Goal: Task Accomplishment & Management: Use online tool/utility

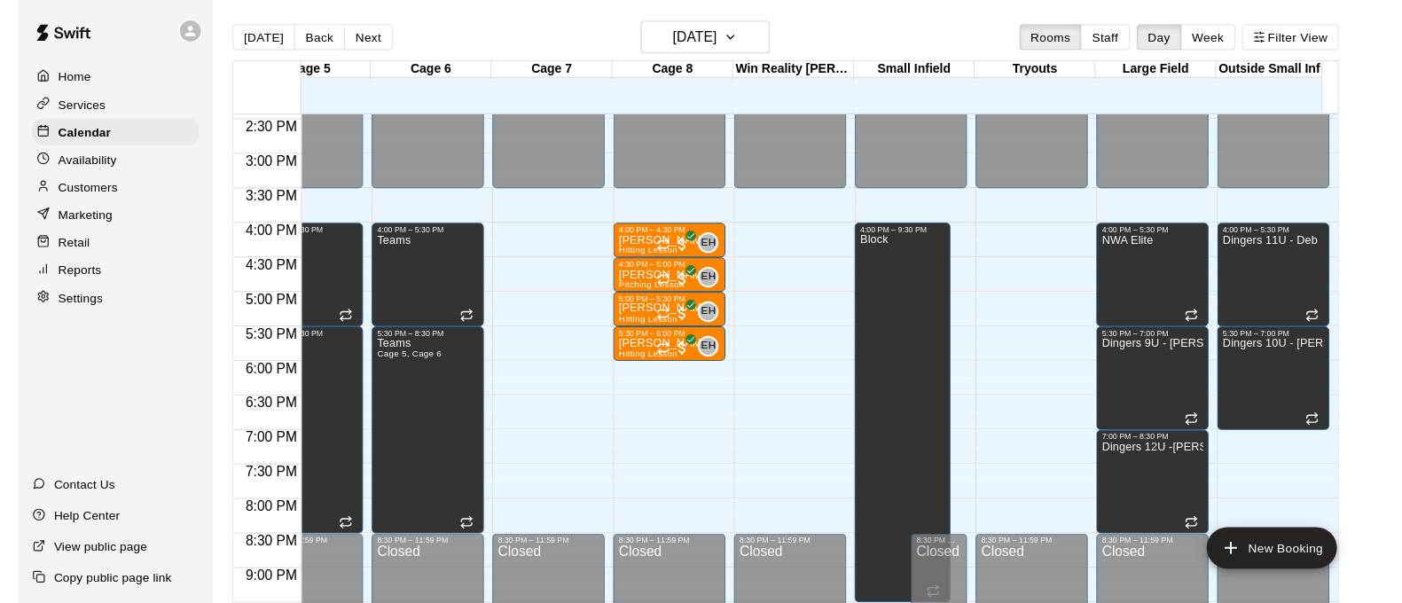
scroll to position [1023, 52]
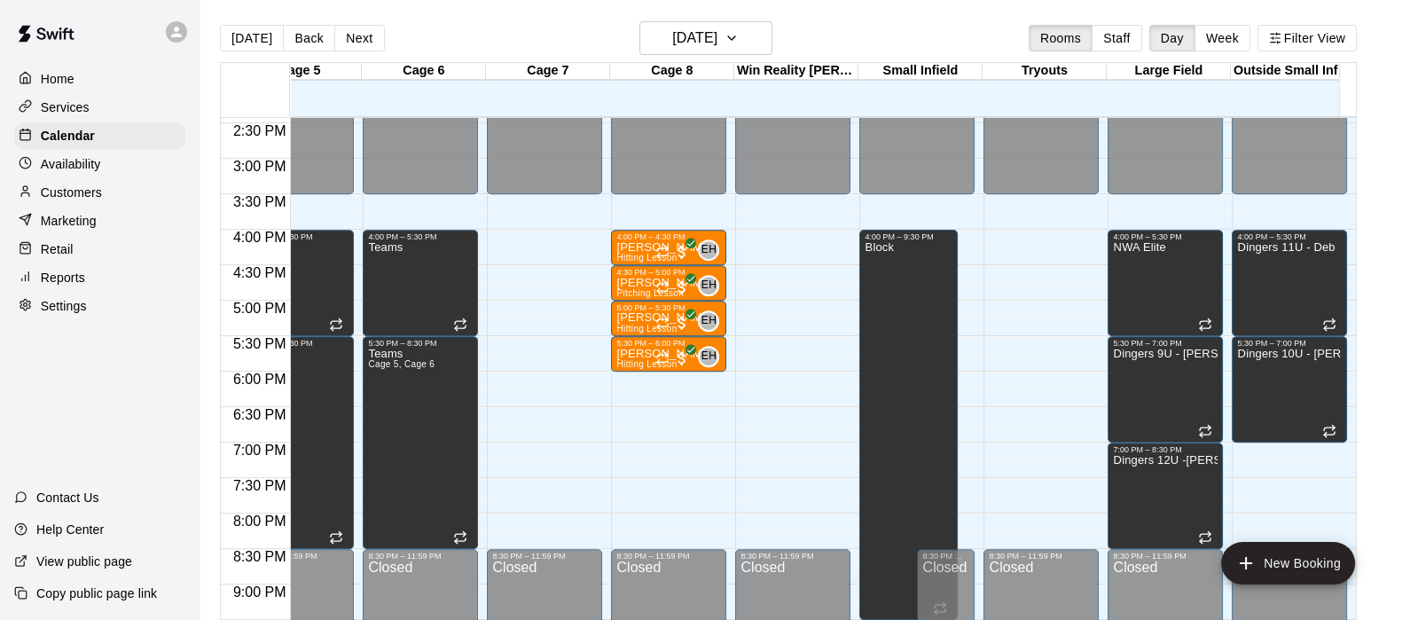
click at [57, 285] on p "Reports" at bounding box center [63, 278] width 44 height 18
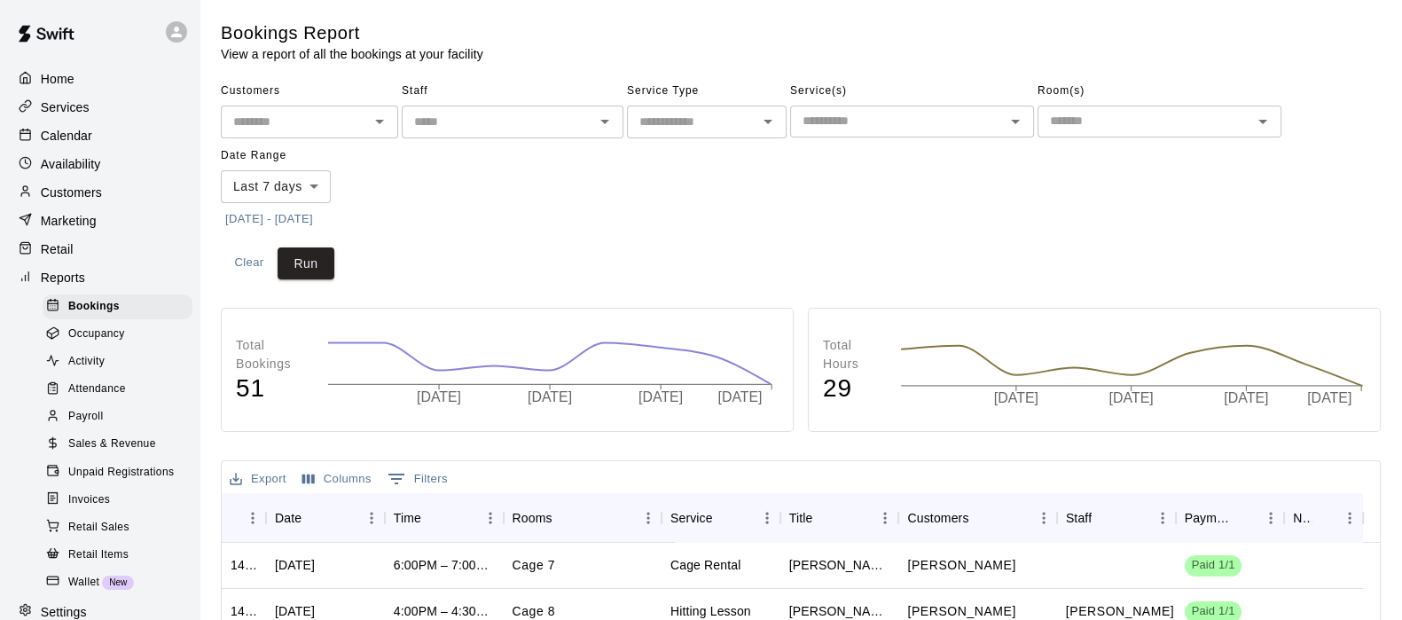
click at [745, 116] on input "text" at bounding box center [692, 122] width 120 height 22
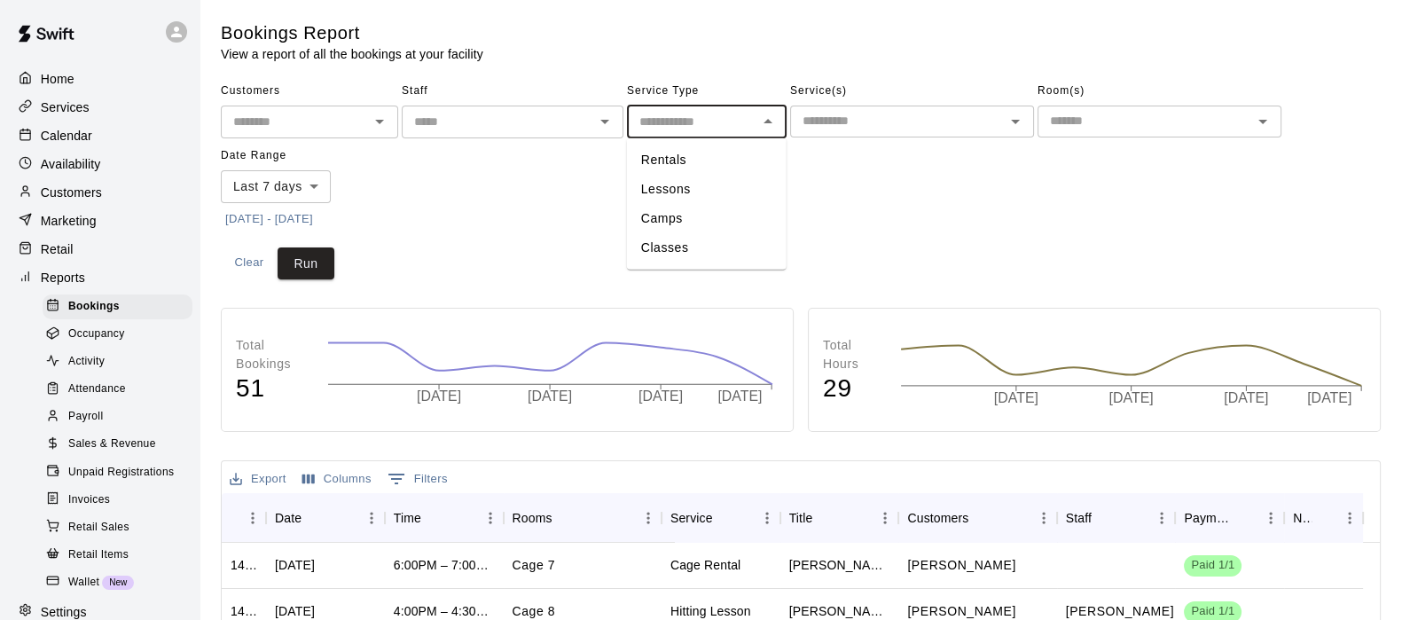
click at [665, 188] on li "Lessons" at bounding box center [707, 189] width 160 height 29
type input "*******"
click at [266, 196] on body "Home Services Calendar Availability Customers Marketing Retail Reports Bookings…" at bounding box center [701, 544] width 1402 height 1088
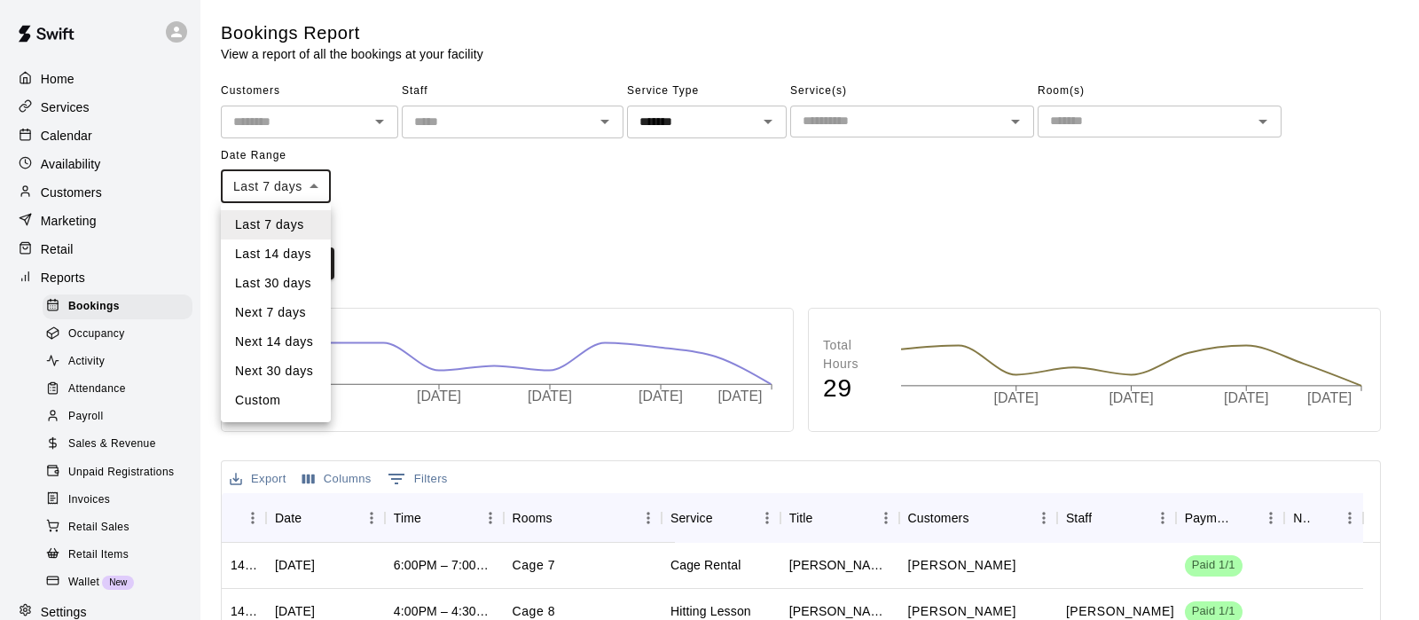
click at [268, 277] on li "Last 30 days" at bounding box center [276, 283] width 110 height 29
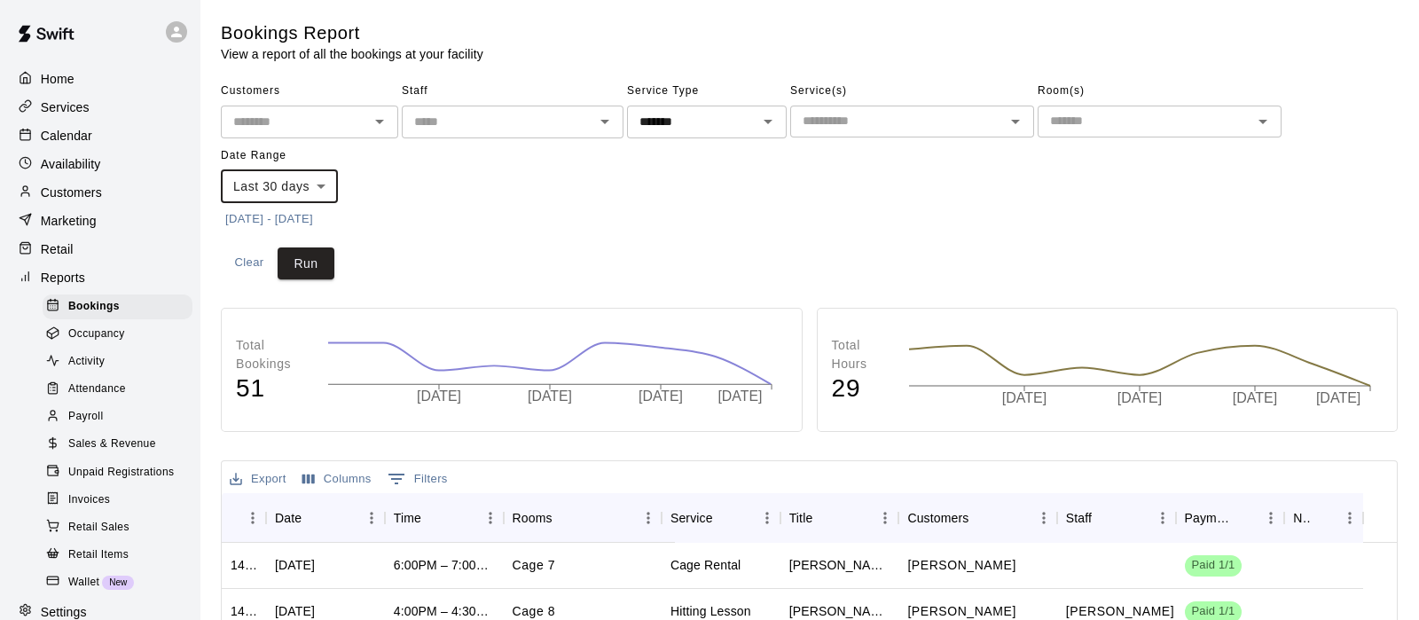
type input "*****"
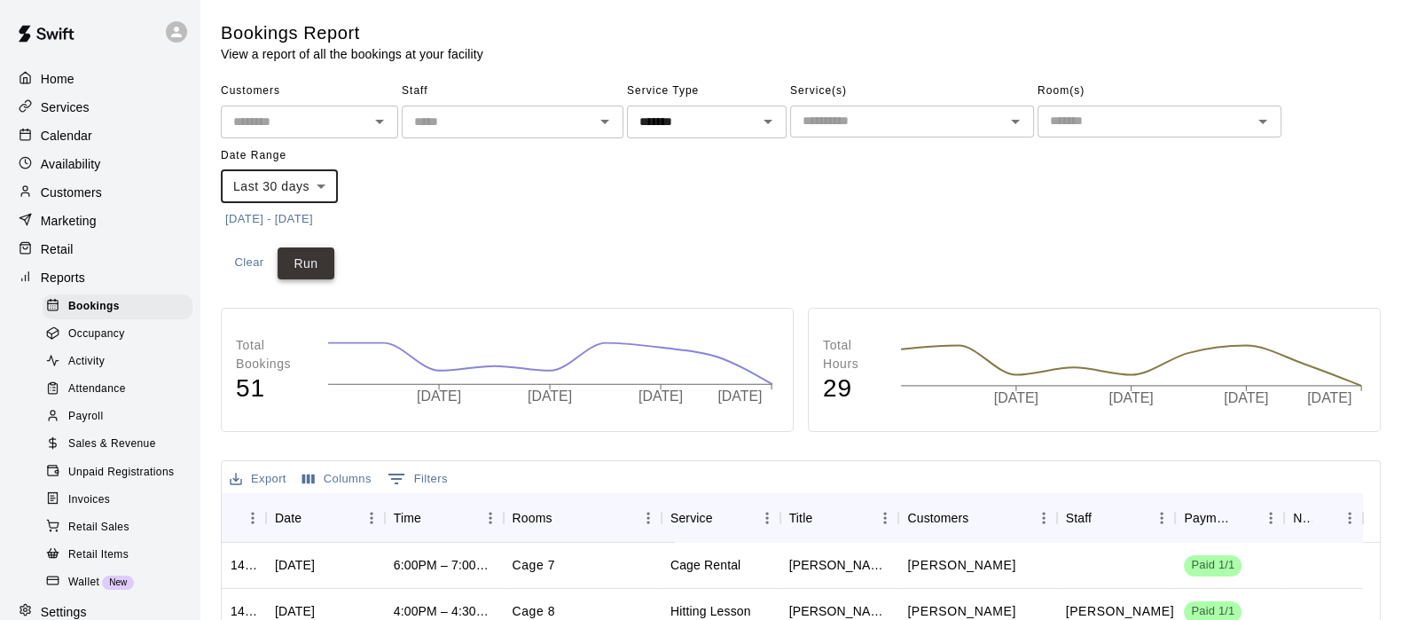
click at [297, 257] on button "Run" at bounding box center [306, 263] width 57 height 33
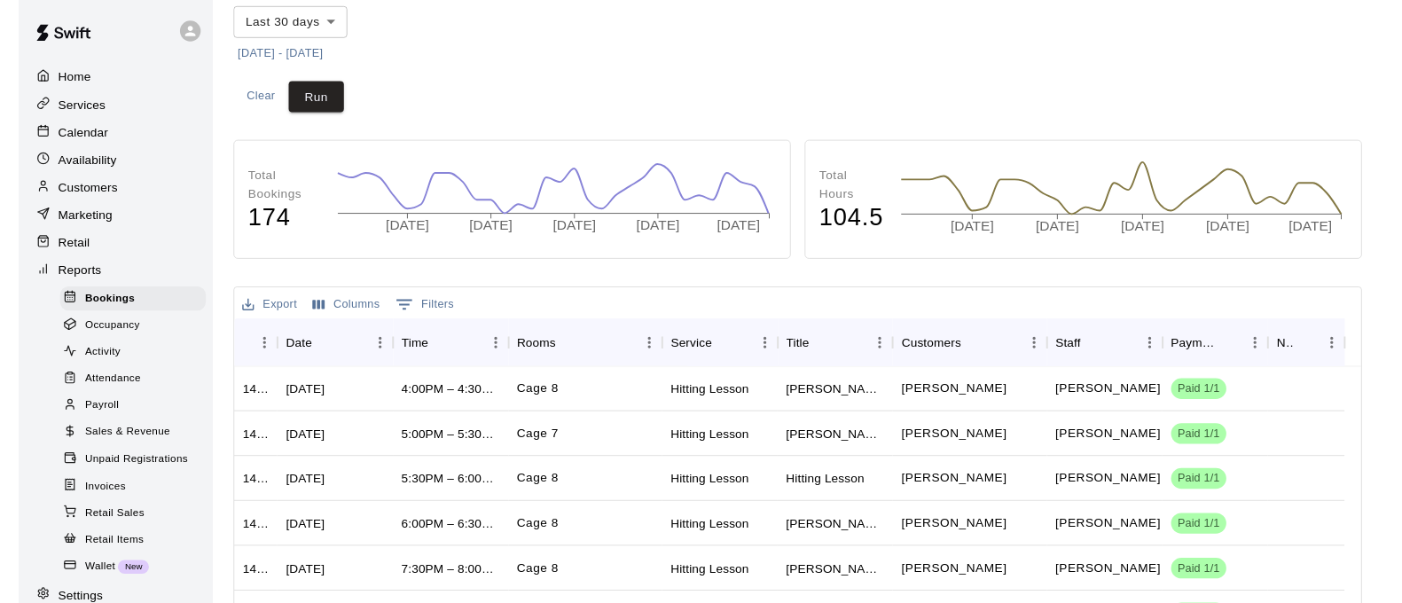
scroll to position [169, 0]
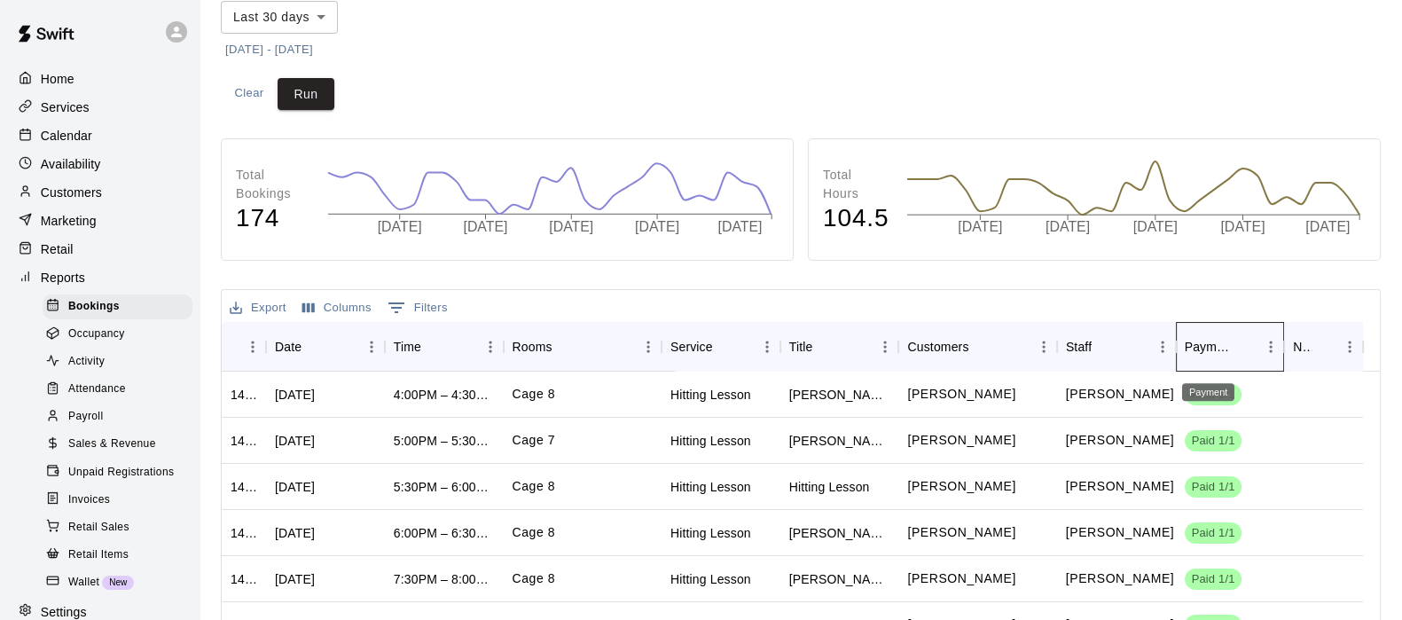
click at [1207, 347] on div "Payment" at bounding box center [1209, 347] width 49 height 50
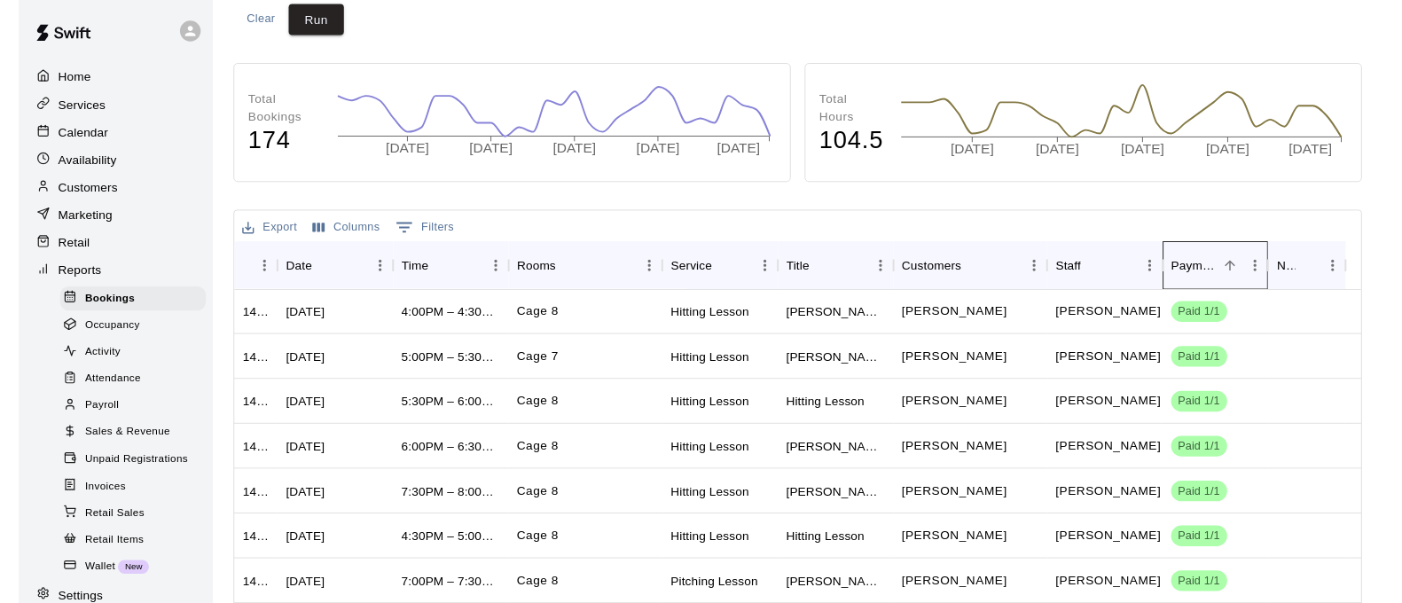
scroll to position [247, 0]
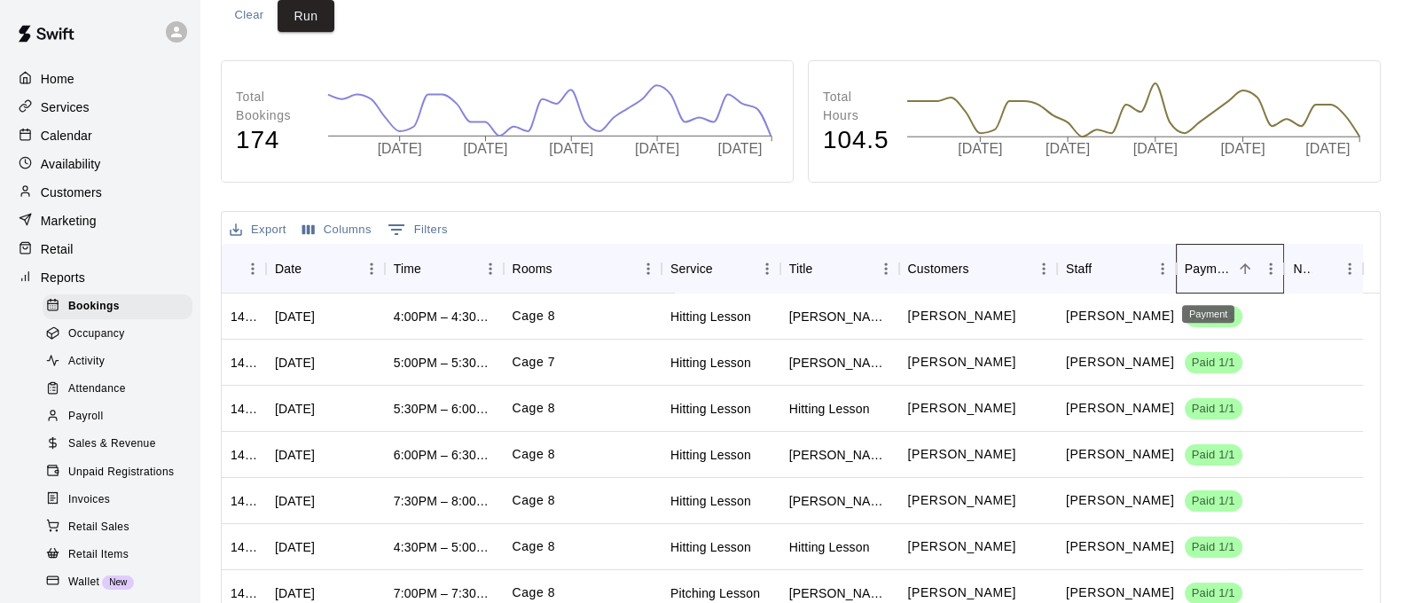
click at [1201, 268] on div "Payment" at bounding box center [1209, 269] width 49 height 50
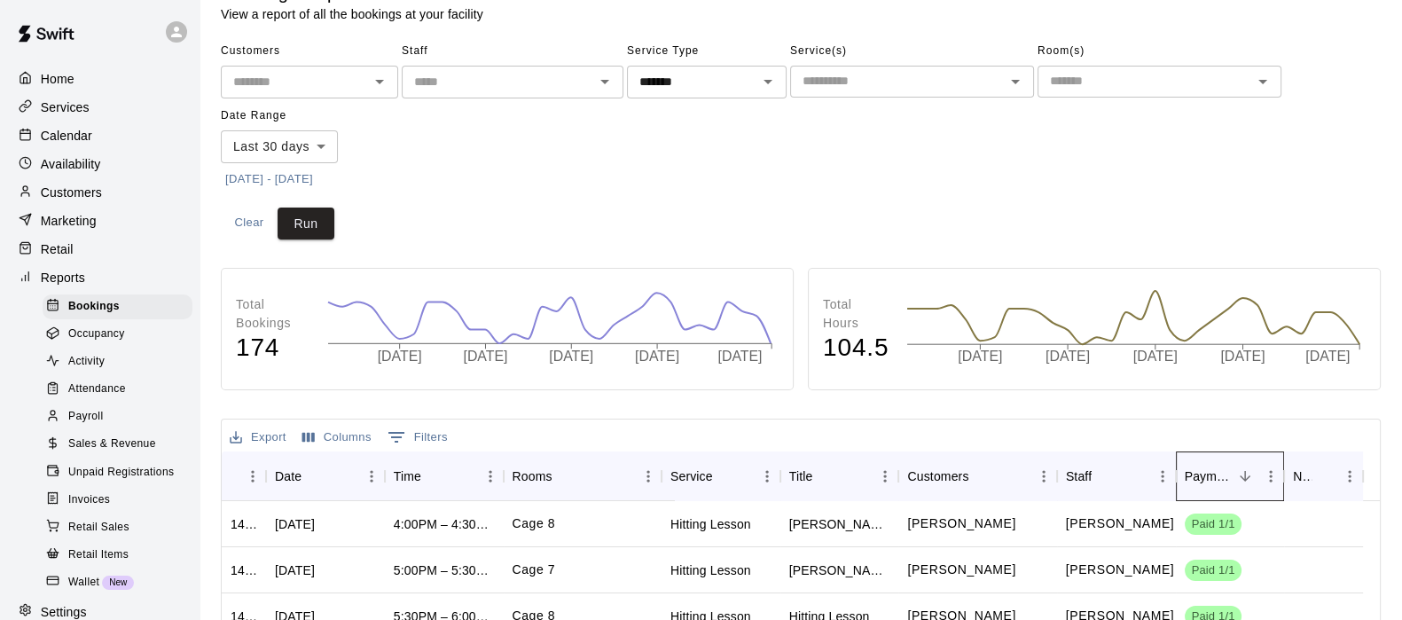
scroll to position [39, 0]
click at [238, 219] on button "Clear" at bounding box center [249, 224] width 57 height 33
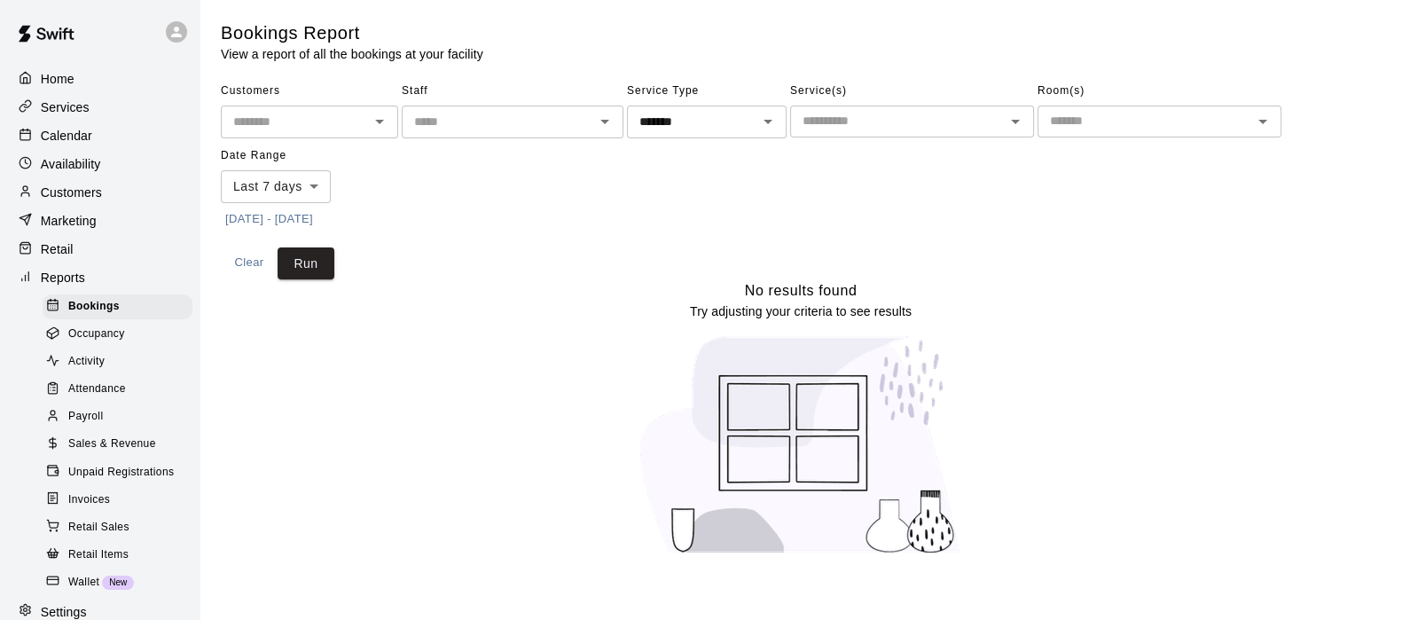
type input "****"
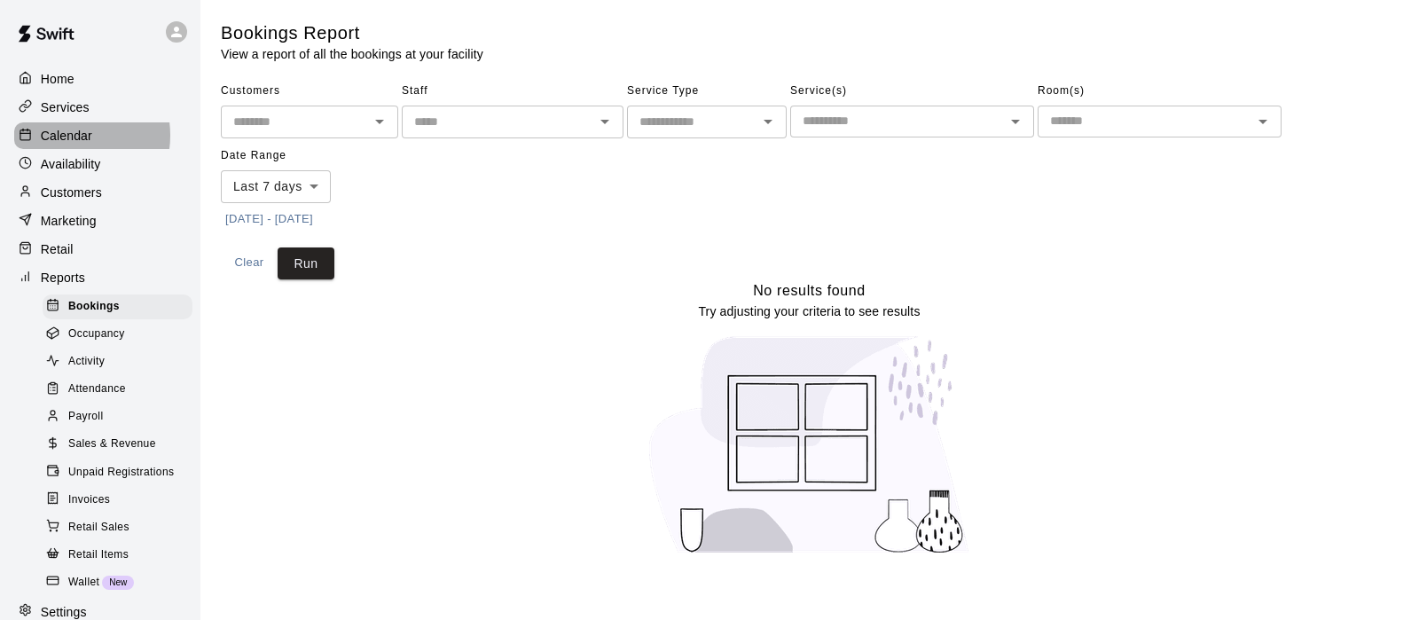
click at [73, 138] on p "Calendar" at bounding box center [66, 136] width 51 height 18
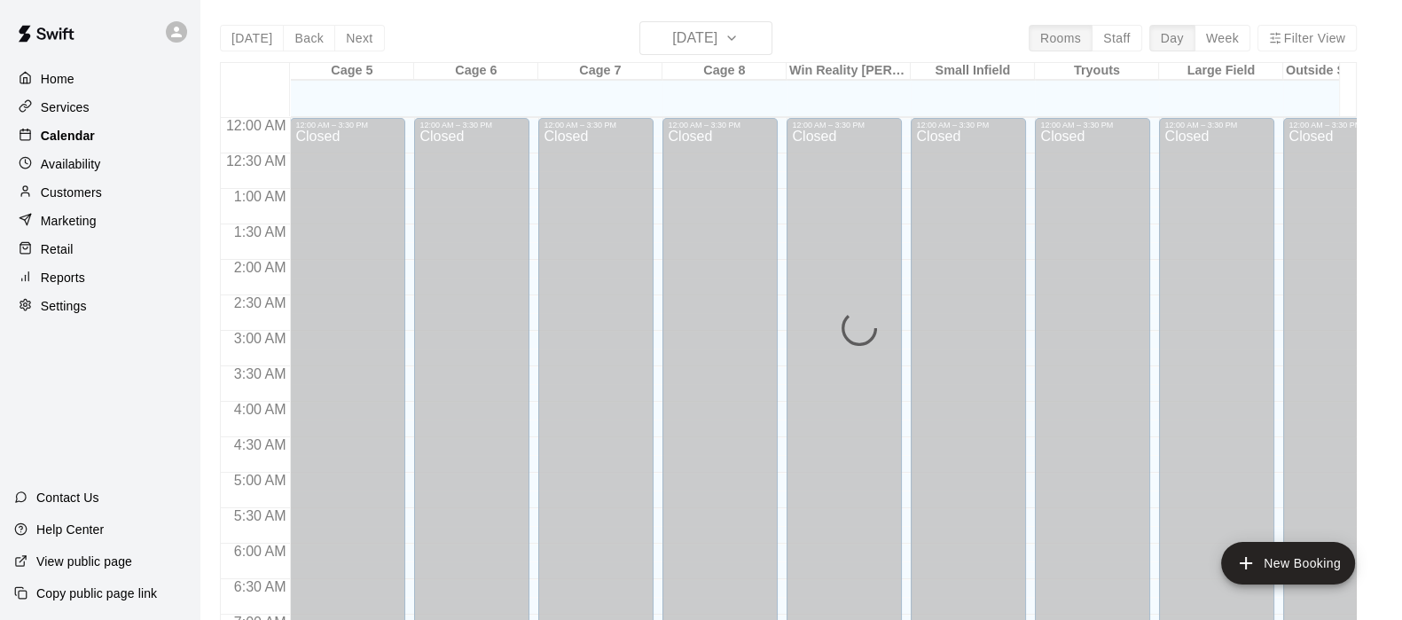
scroll to position [973, 0]
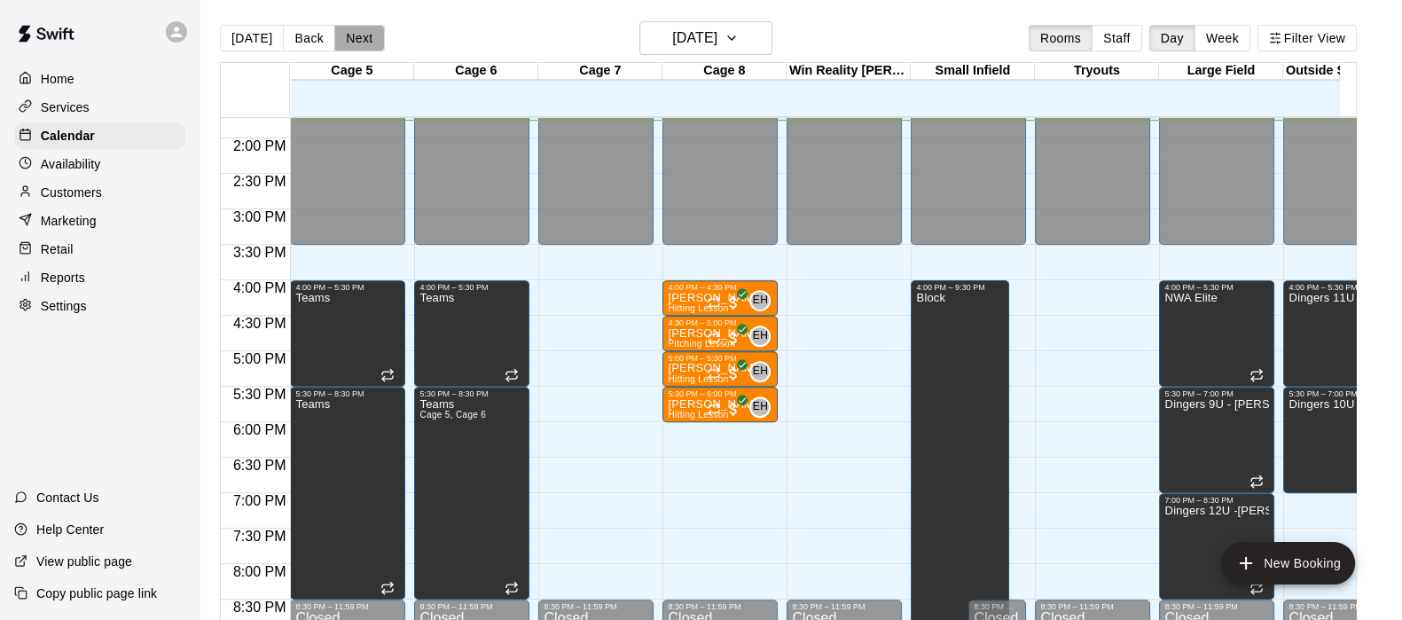
click at [345, 25] on button "Next" at bounding box center [359, 38] width 50 height 27
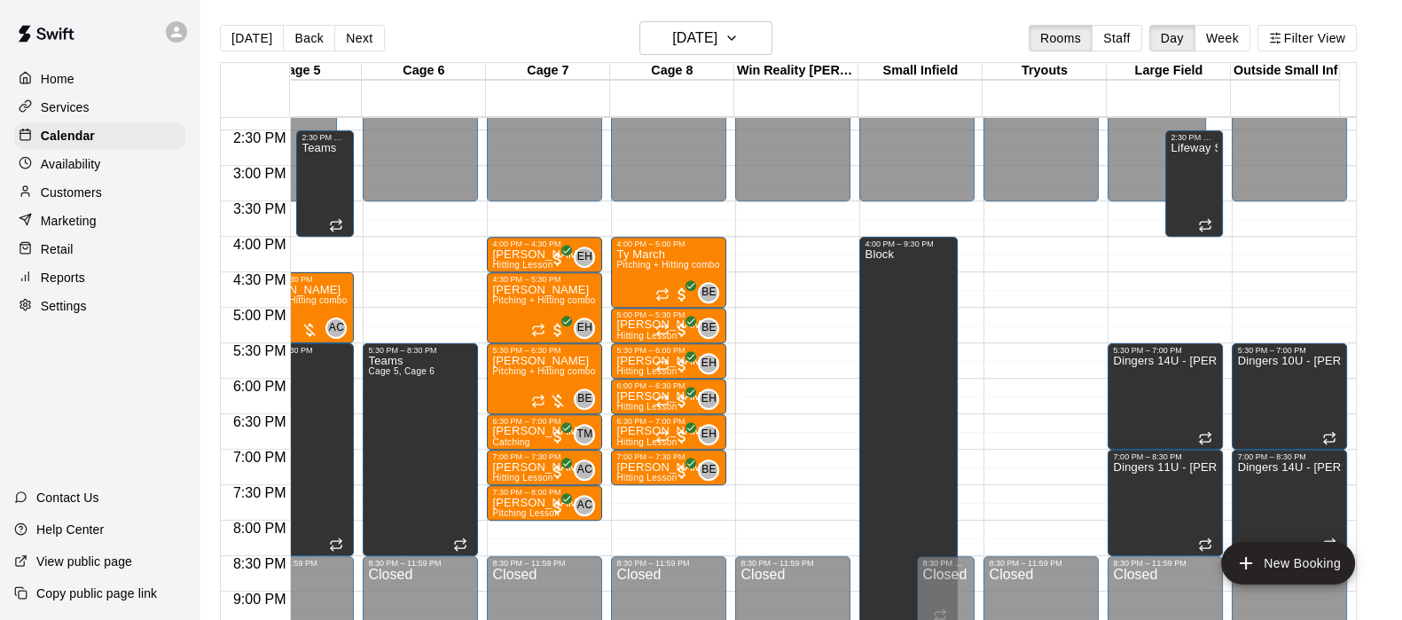
scroll to position [0, 0]
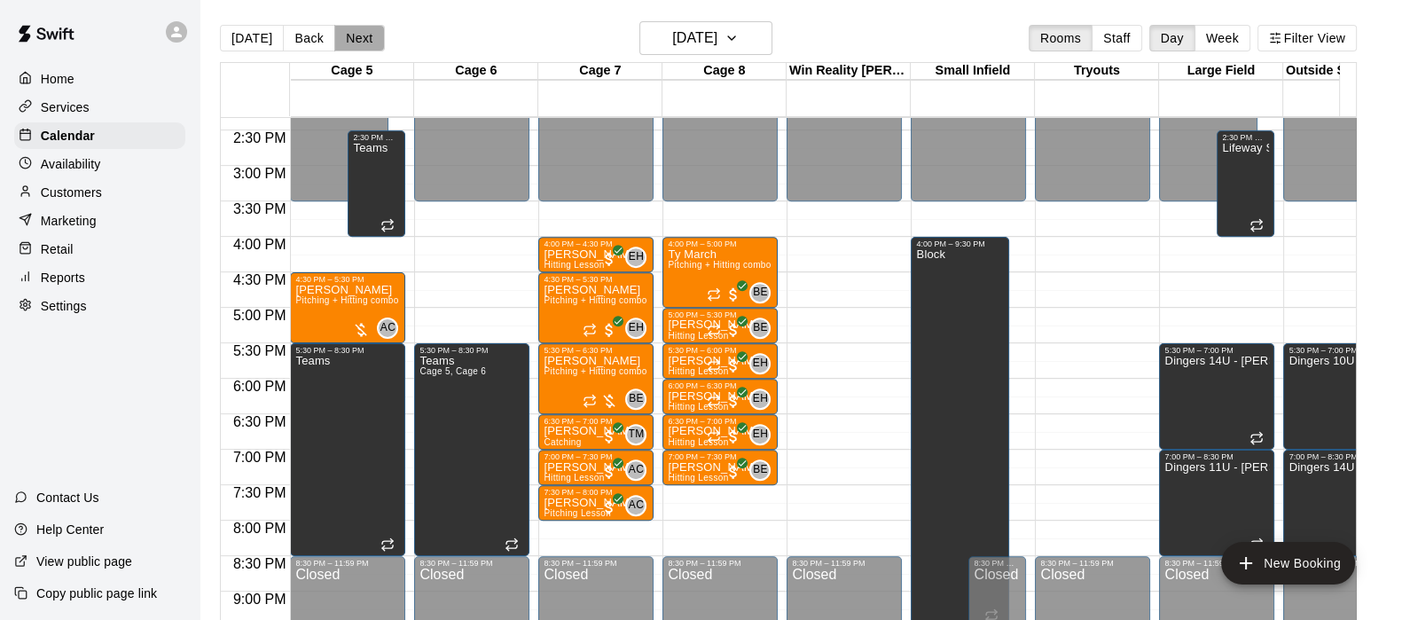
click at [354, 46] on button "Next" at bounding box center [359, 38] width 50 height 27
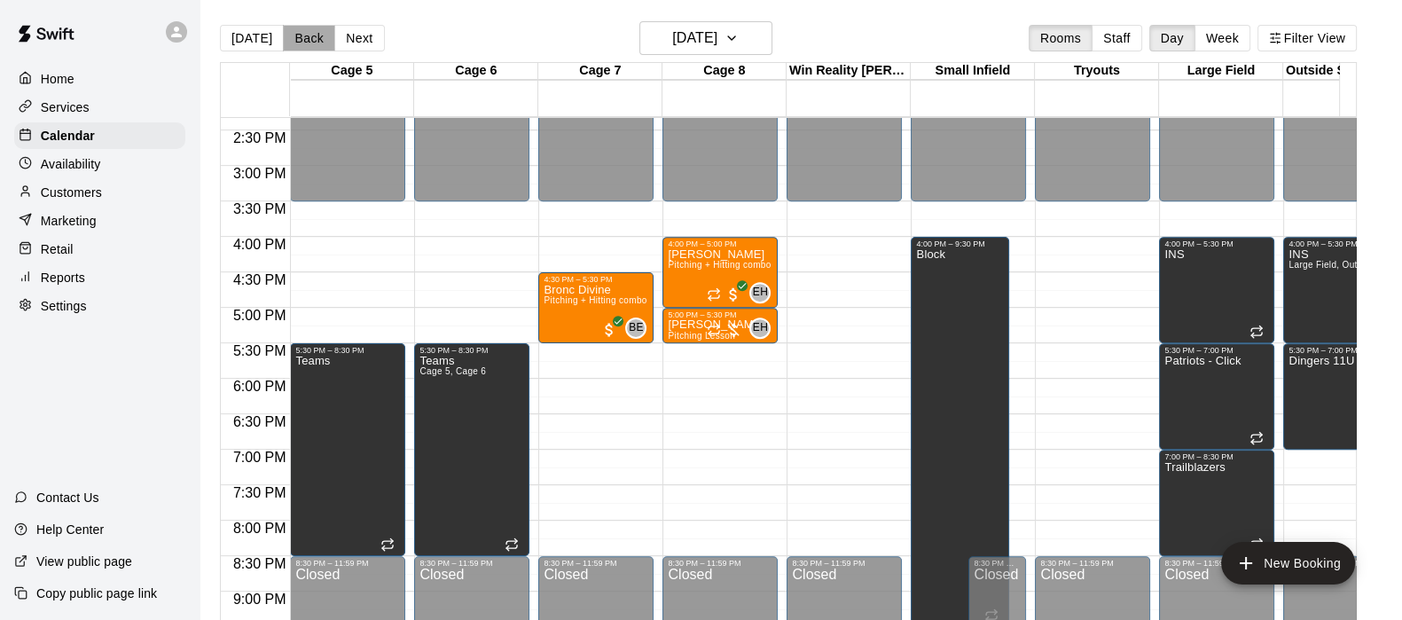
click at [293, 33] on button "Back" at bounding box center [309, 38] width 52 height 27
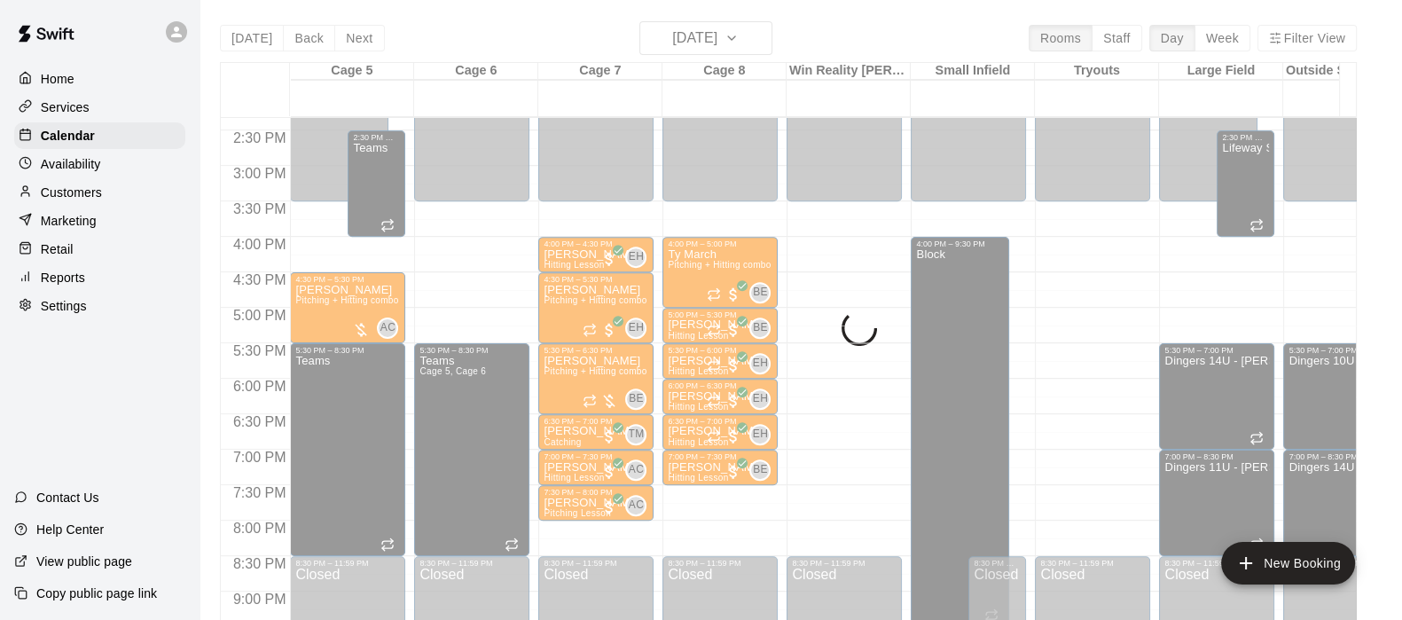
click at [293, 35] on button "Back" at bounding box center [309, 38] width 52 height 27
